Goal: Transaction & Acquisition: Purchase product/service

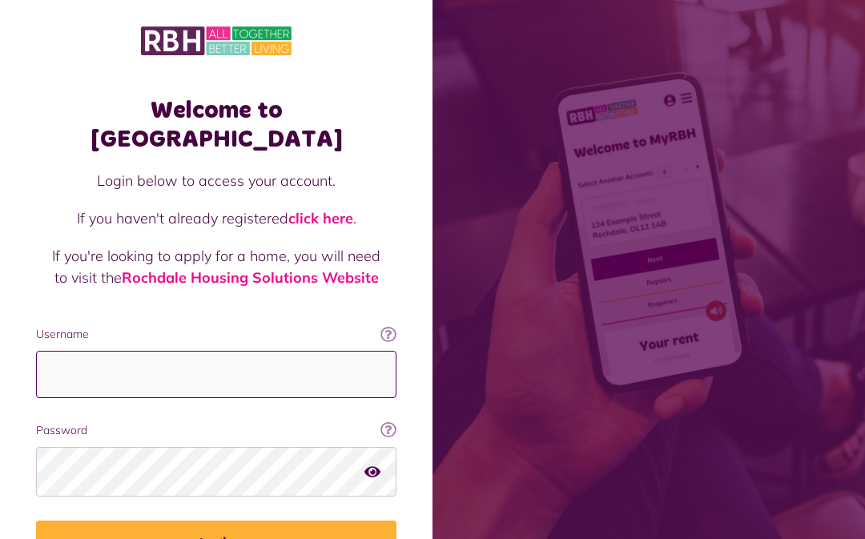
click at [253, 351] on input "Username" at bounding box center [216, 374] width 361 height 47
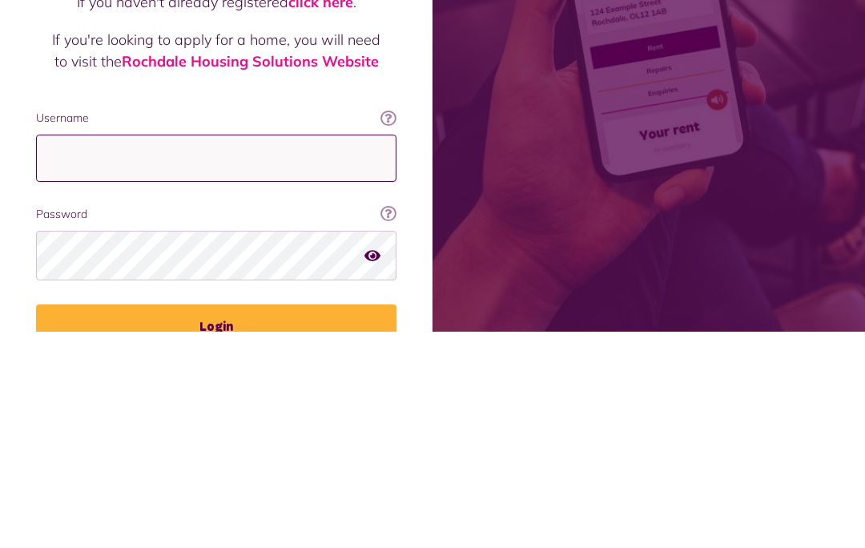
type input "**********"
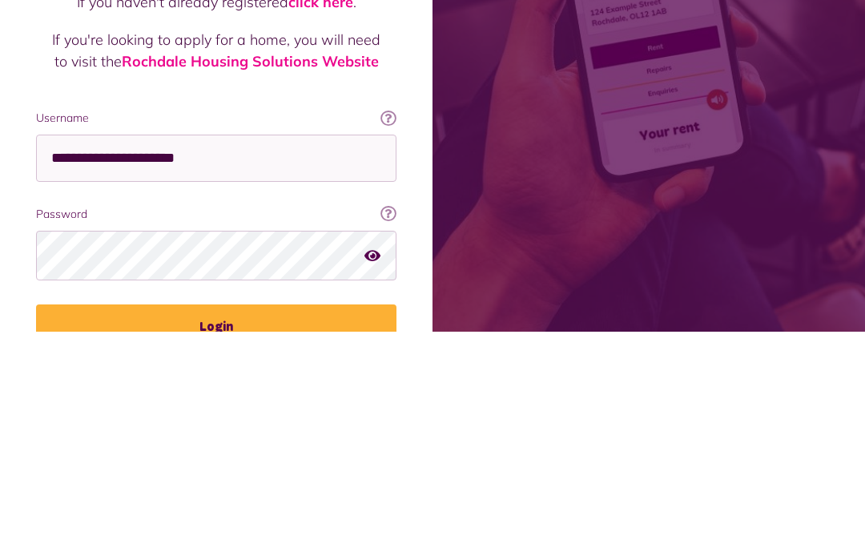
click at [807, 181] on span at bounding box center [649, 274] width 433 height 548
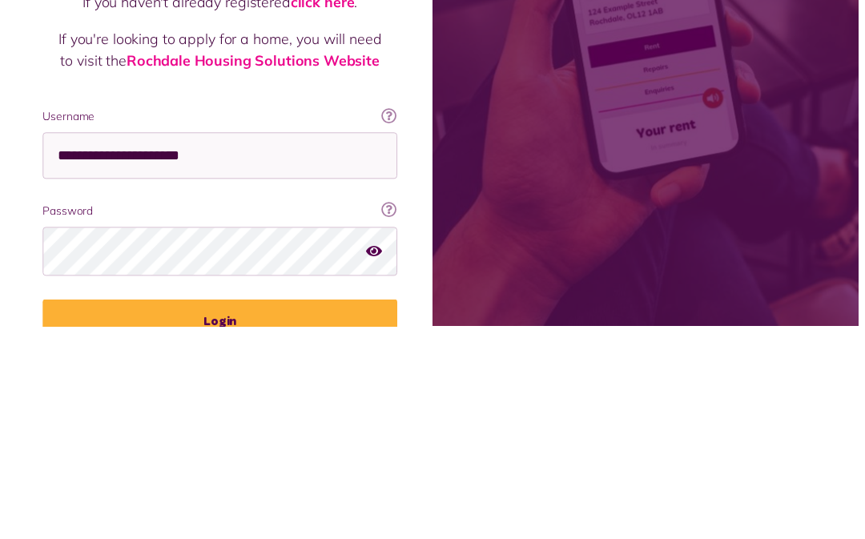
scroll to position [82, 0]
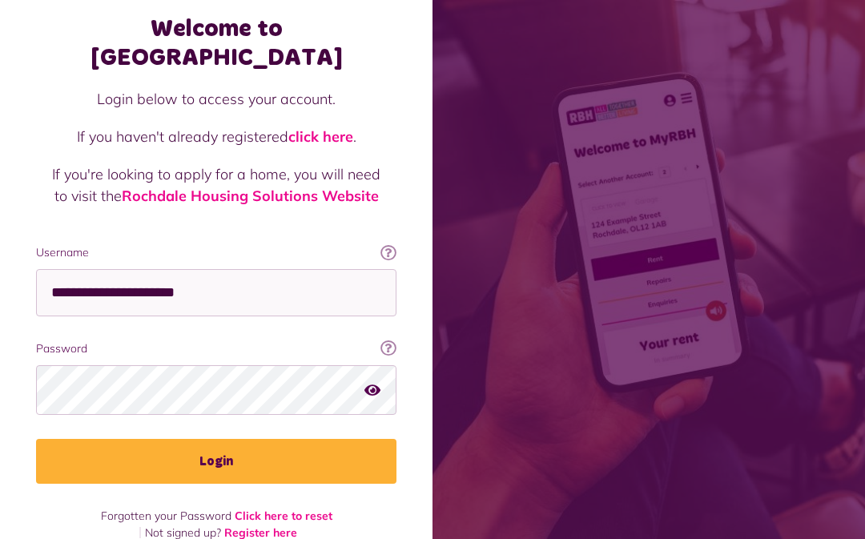
click at [241, 439] on button "Login" at bounding box center [216, 461] width 361 height 45
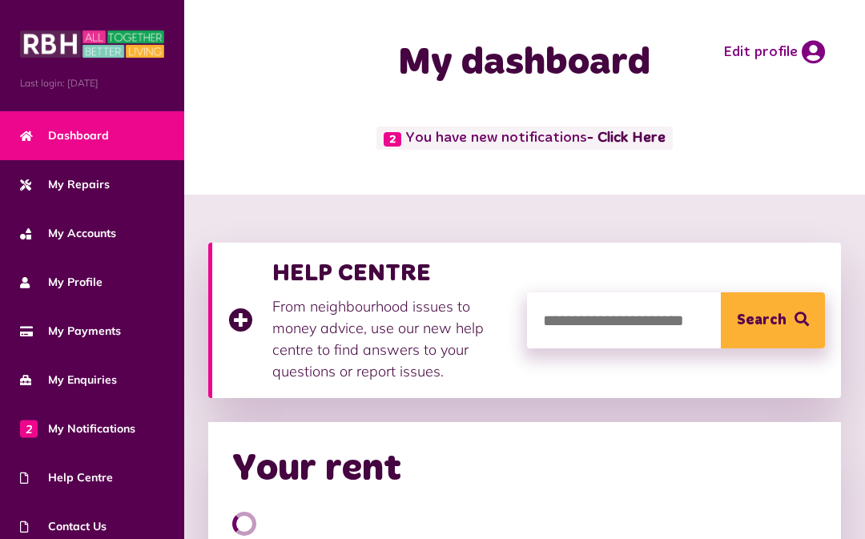
click at [652, 142] on link "- Click Here" at bounding box center [626, 138] width 79 height 14
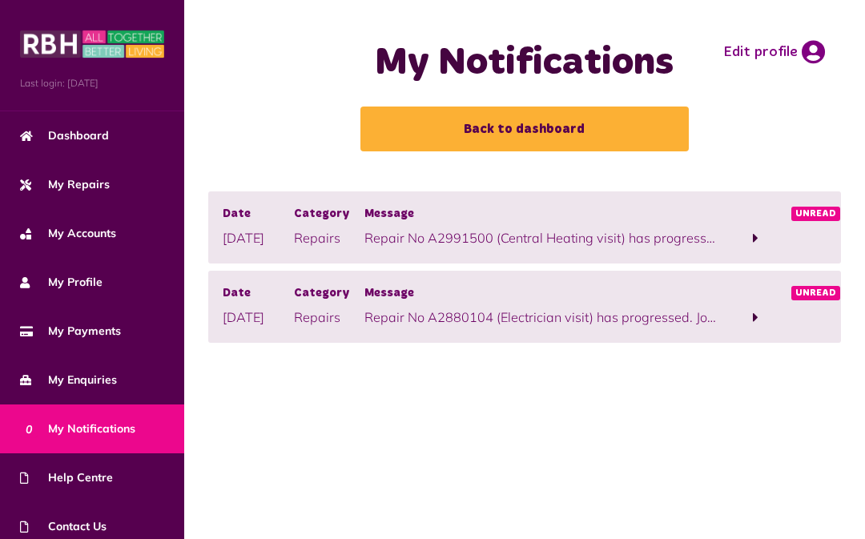
scroll to position [-6, 0]
click at [762, 232] on span at bounding box center [755, 239] width 71 height 22
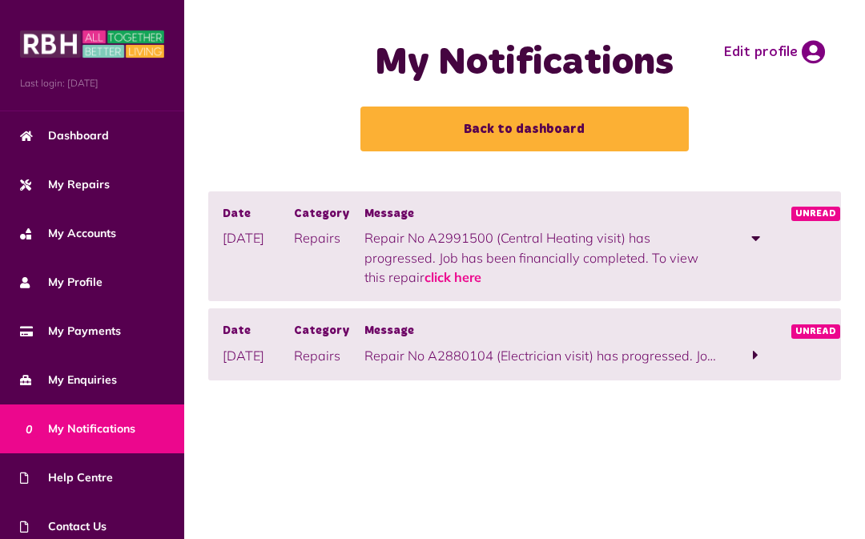
click at [762, 345] on span at bounding box center [755, 356] width 71 height 22
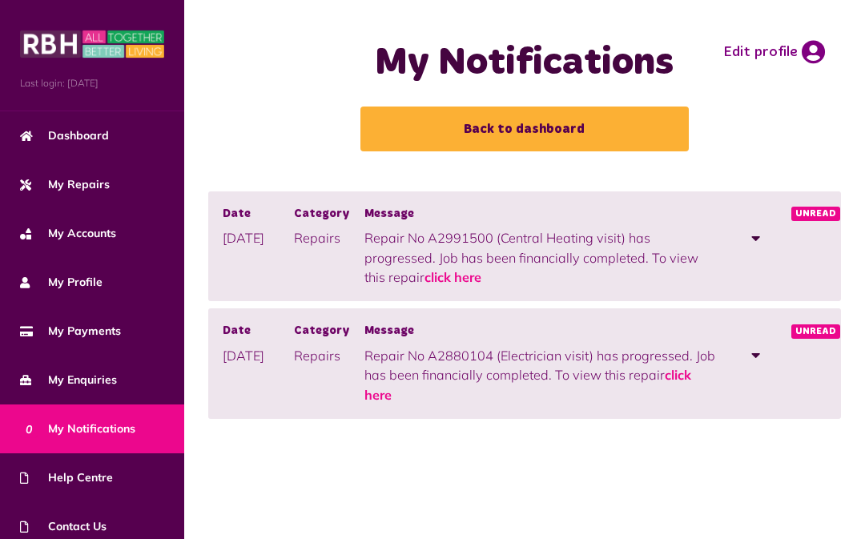
click at [571, 123] on link "Back to dashboard" at bounding box center [525, 129] width 329 height 45
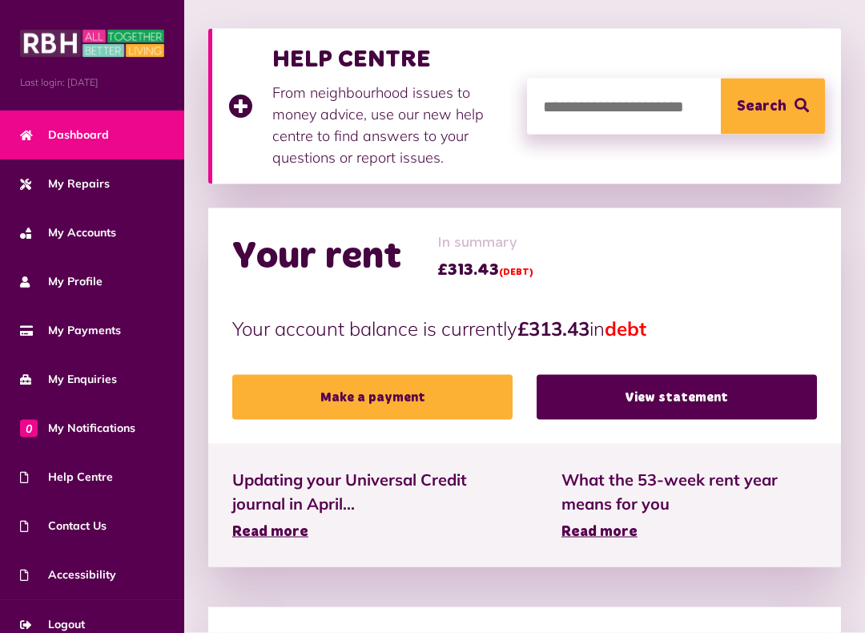
scroll to position [215, 0]
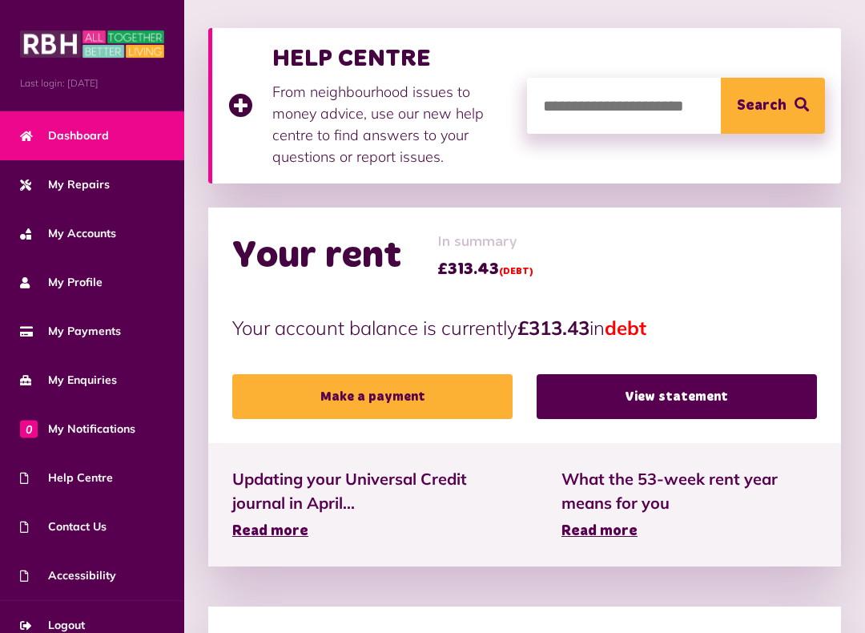
click at [410, 390] on link "Make a payment" at bounding box center [372, 396] width 280 height 45
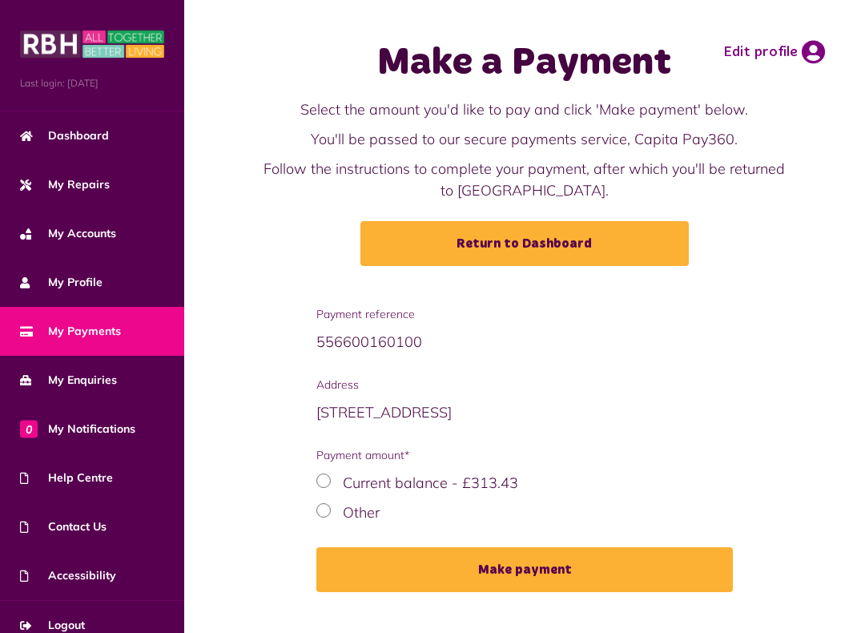
click at [337, 507] on div "Other" at bounding box center [525, 513] width 417 height 22
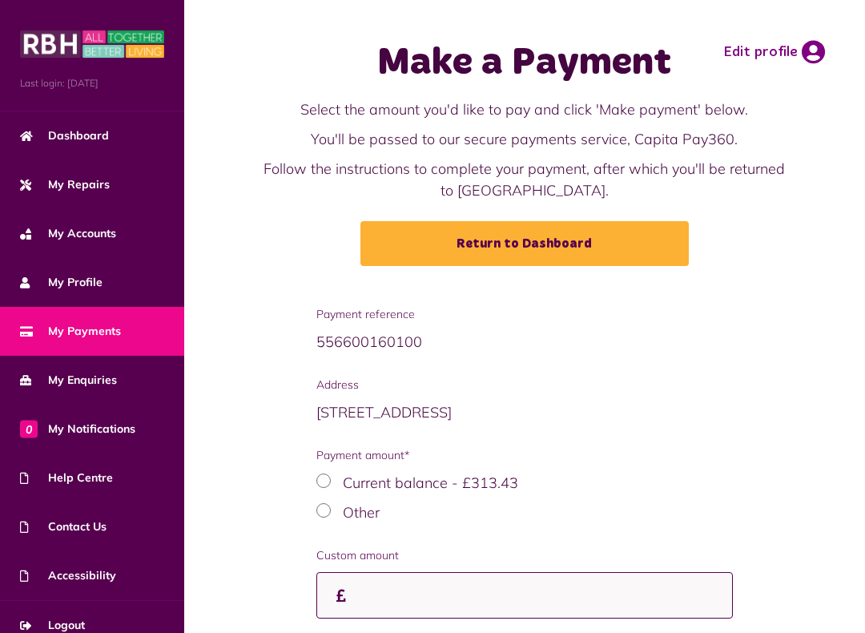
click at [374, 589] on input "Custom amount" at bounding box center [525, 595] width 417 height 47
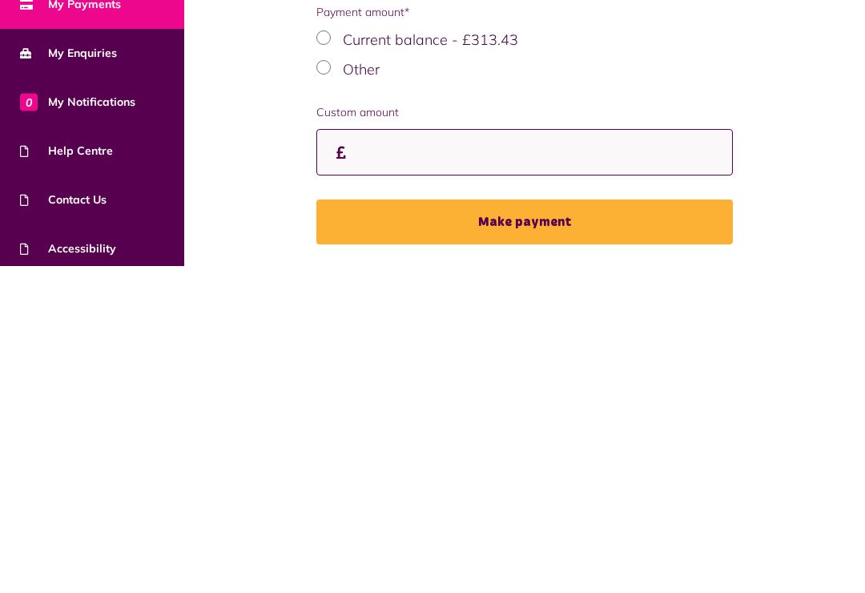
scroll to position [156, 0]
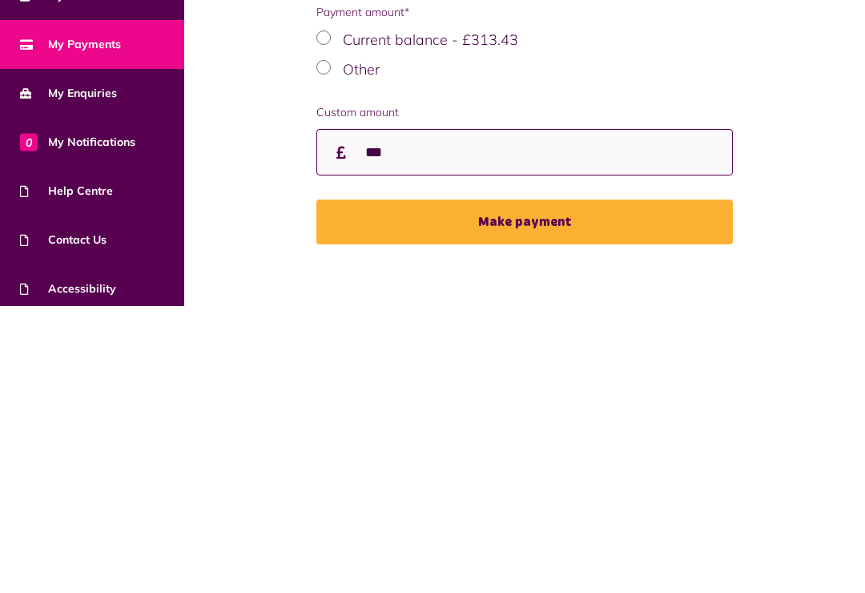
type input "***"
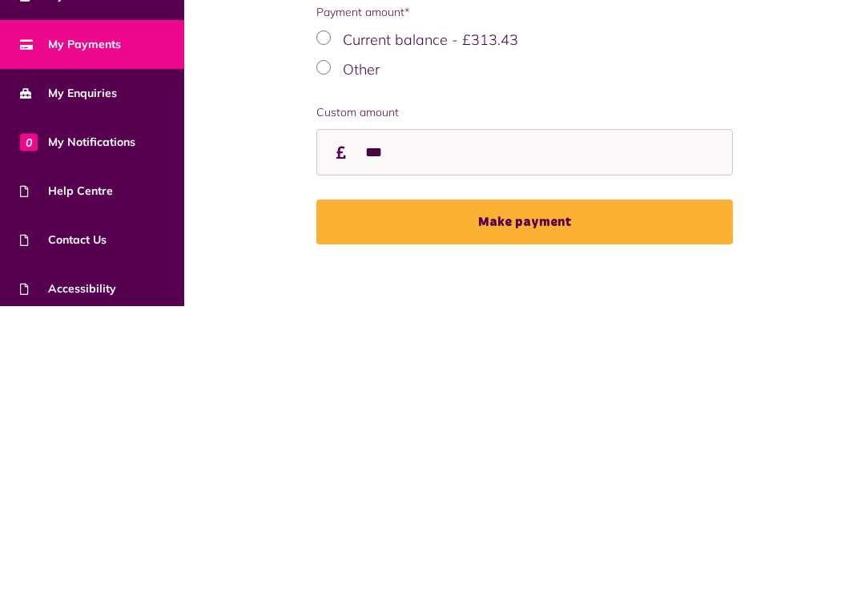
click at [522, 486] on button "Make payment" at bounding box center [525, 508] width 417 height 45
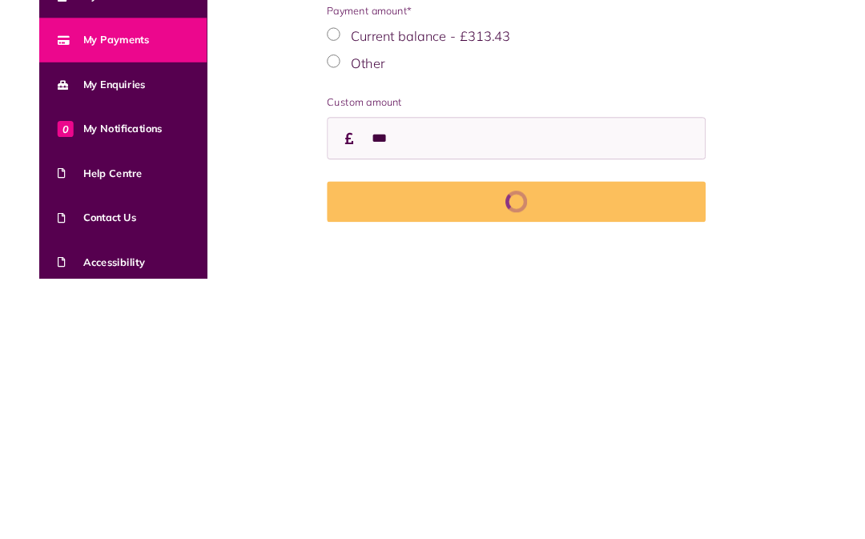
scroll to position [223, 0]
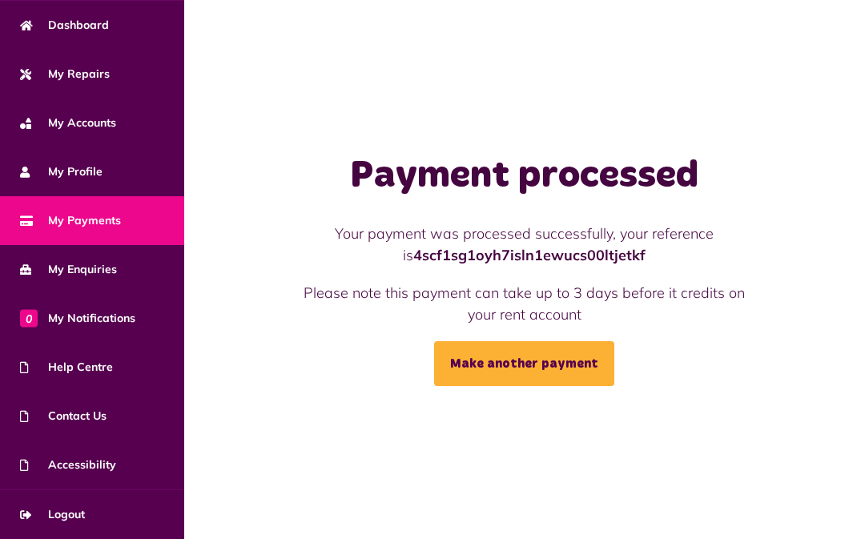
scroll to position [111, 0]
click at [81, 514] on span "Logout" at bounding box center [52, 514] width 65 height 17
